Goal: Check status: Check status

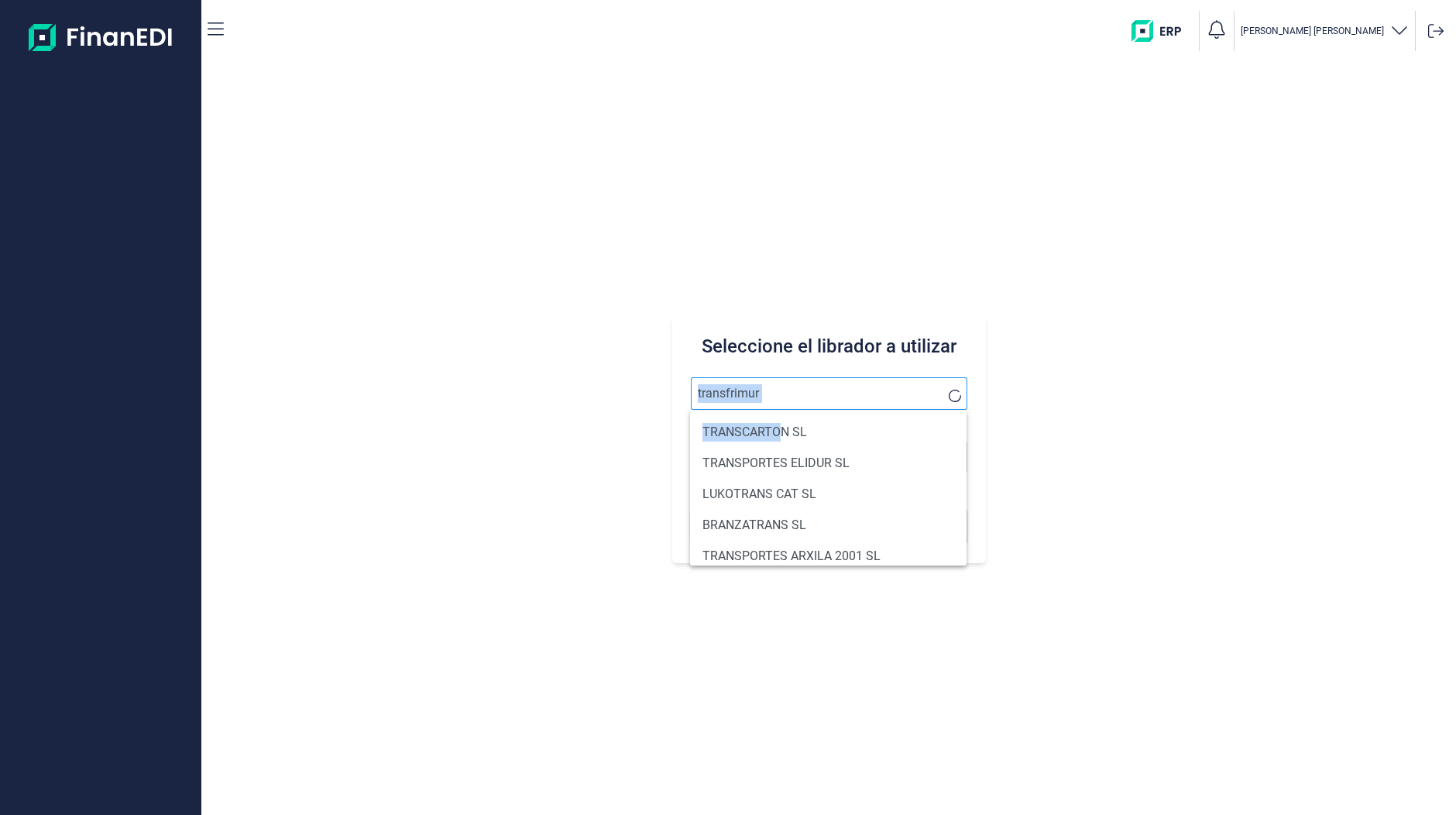
drag, startPoint x: 783, startPoint y: 430, endPoint x: 810, endPoint y: 382, distance: 55.1
click at [810, 382] on body "[PERSON_NAME] el librador a utilizar transfrimur Buscar TRANSCARTON SL TRANSPOR…" at bounding box center [728, 408] width 1456 height 815
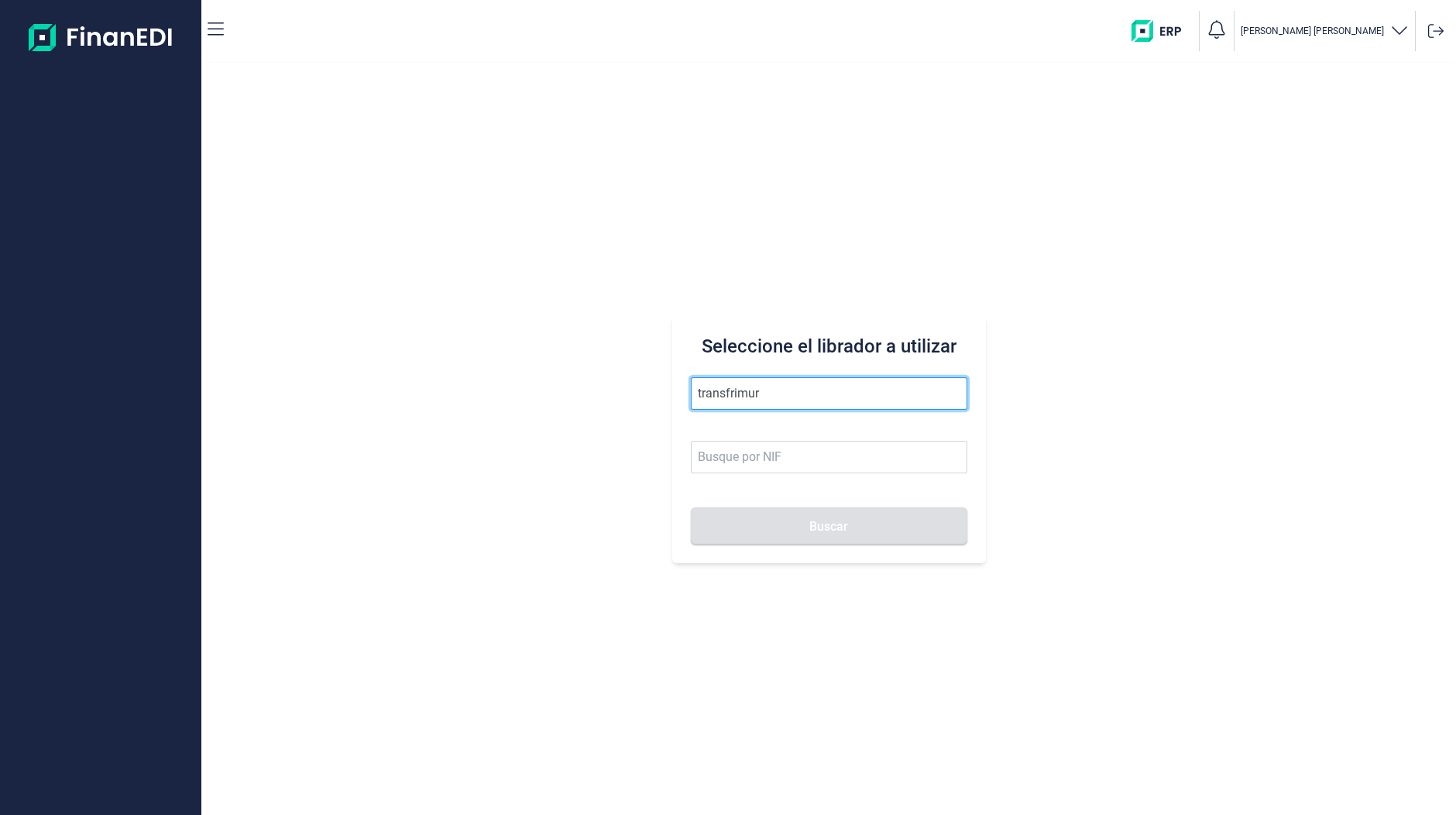
click at [770, 407] on input "transfrimur" at bounding box center [829, 393] width 277 height 32
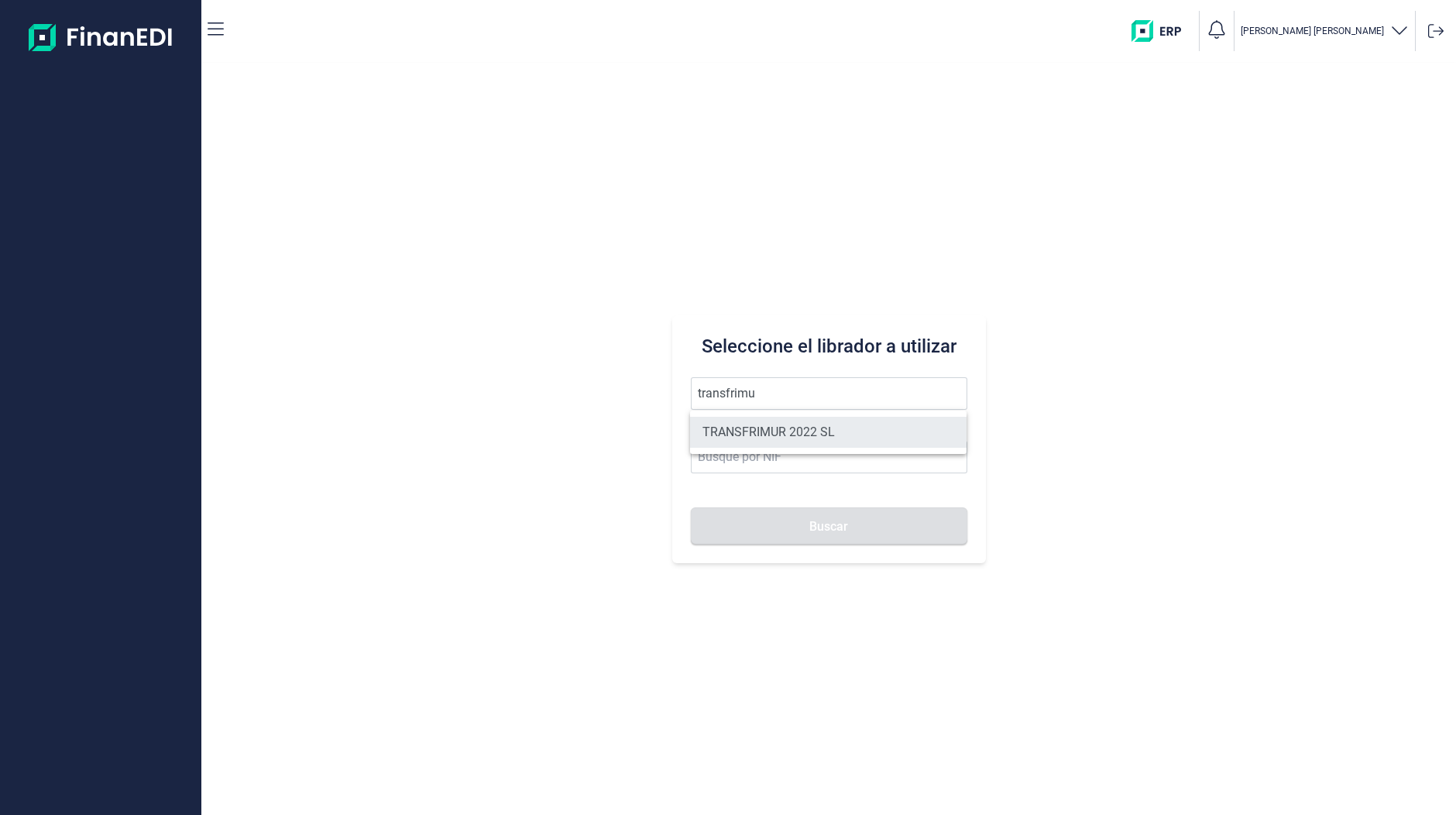
click at [782, 436] on li "TRANSFRIMUR 2022 SL" at bounding box center [828, 433] width 277 height 31
type input "TRANSFRIMUR 2022 SL"
type input "B10853695"
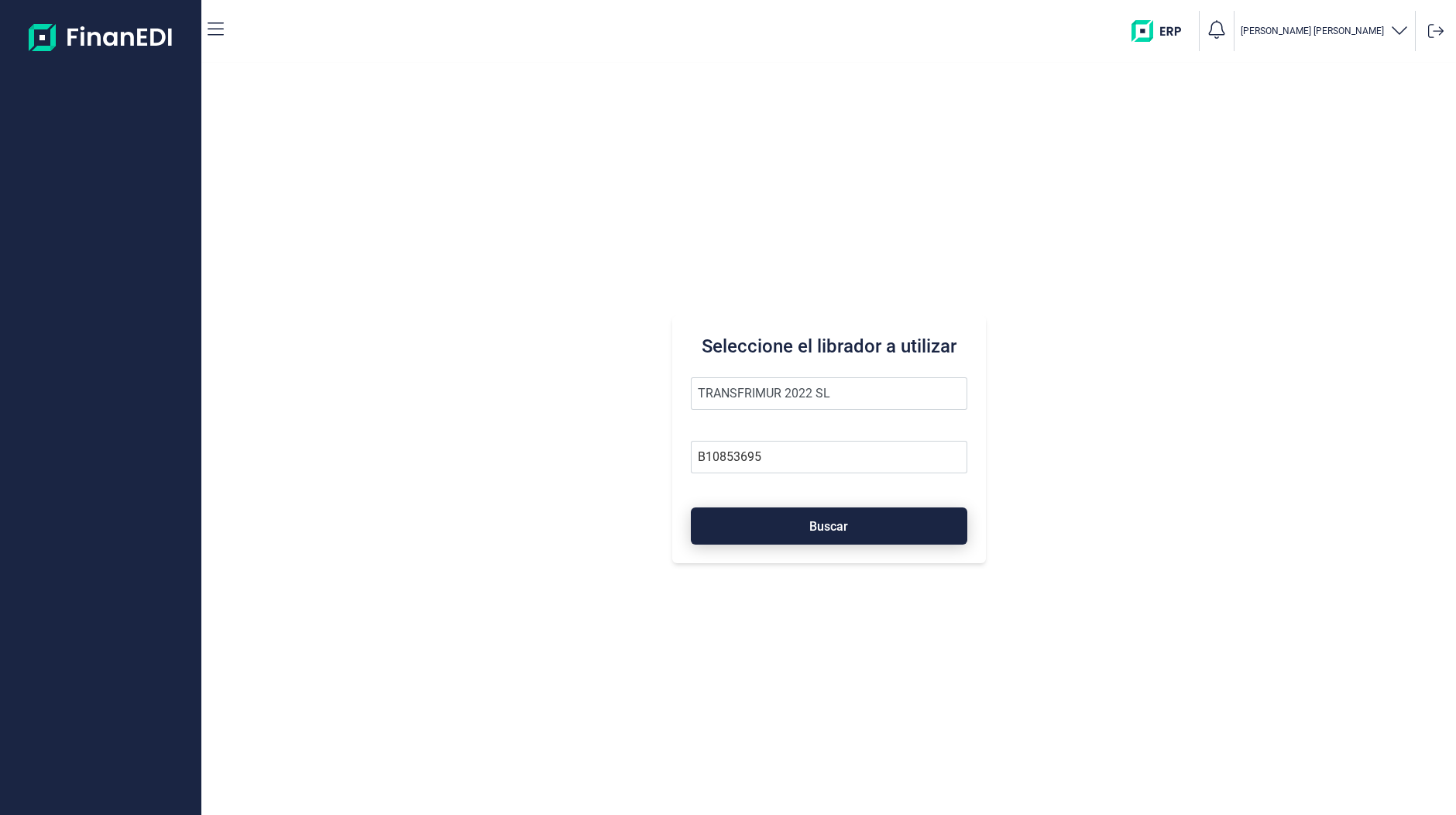
click at [813, 530] on span "Buscar" at bounding box center [829, 525] width 38 height 11
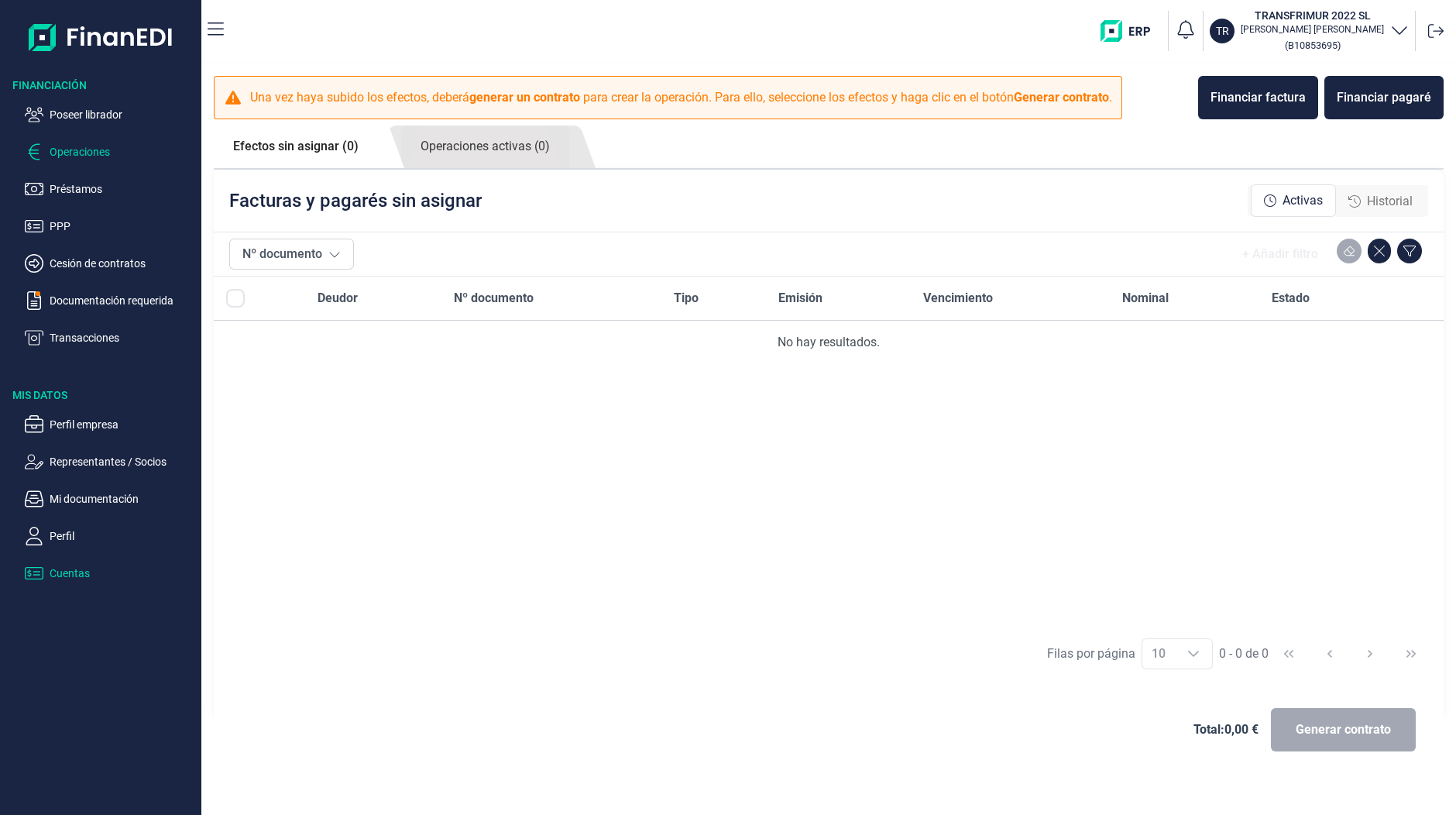
click at [62, 572] on p "Cuentas" at bounding box center [122, 572] width 146 height 18
